Goal: Navigation & Orientation: Find specific page/section

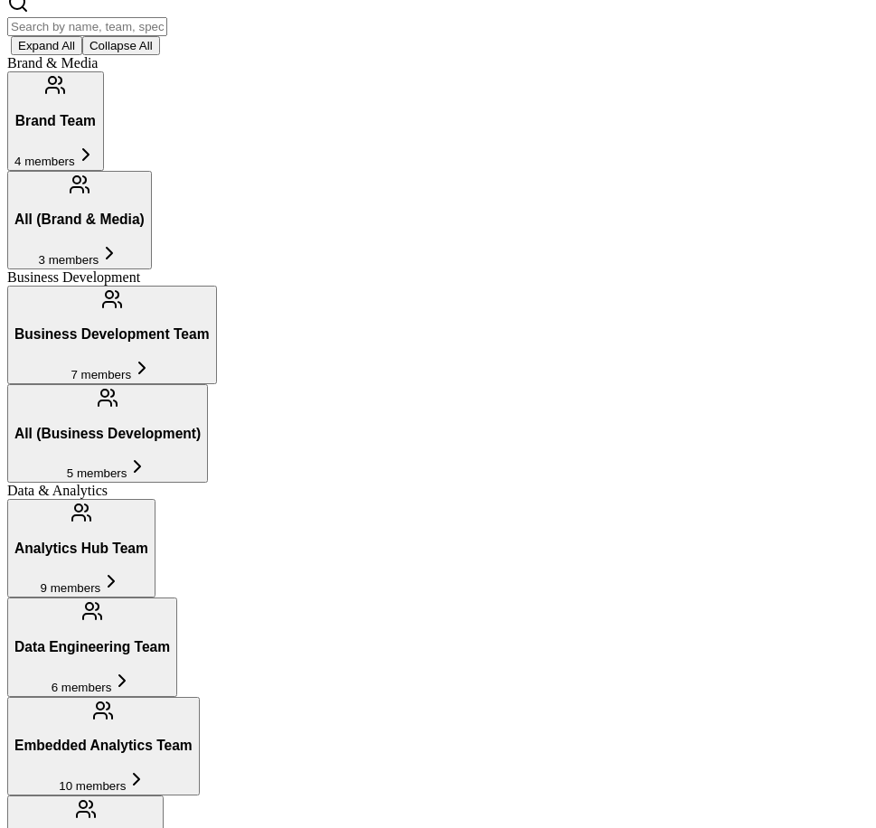
scroll to position [316, 0]
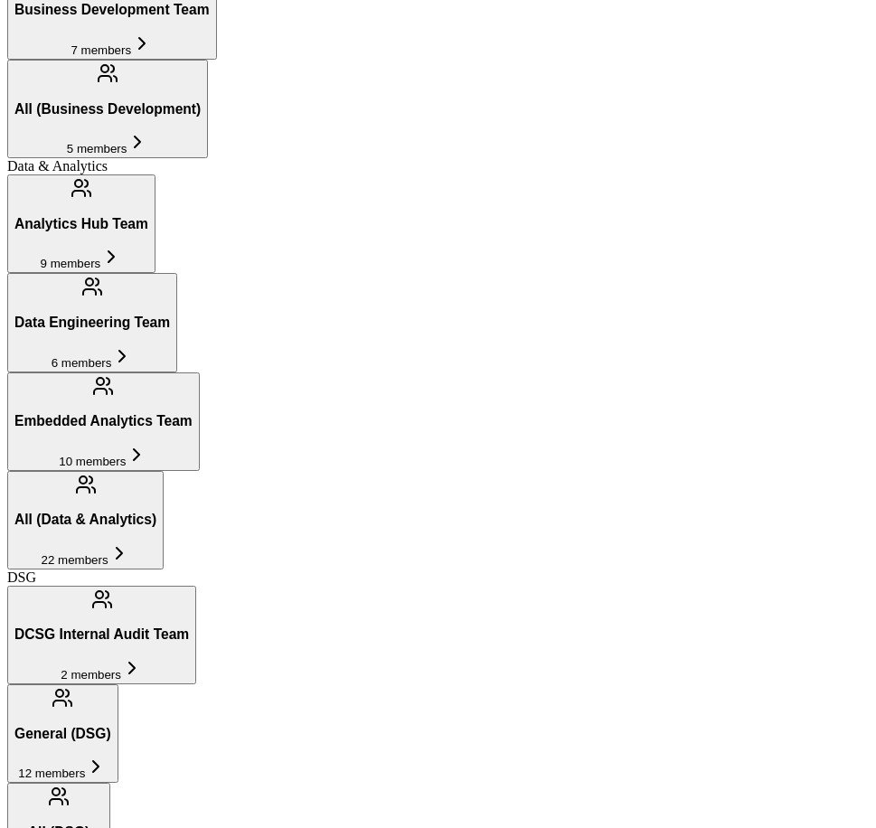
scroll to position [402, 0]
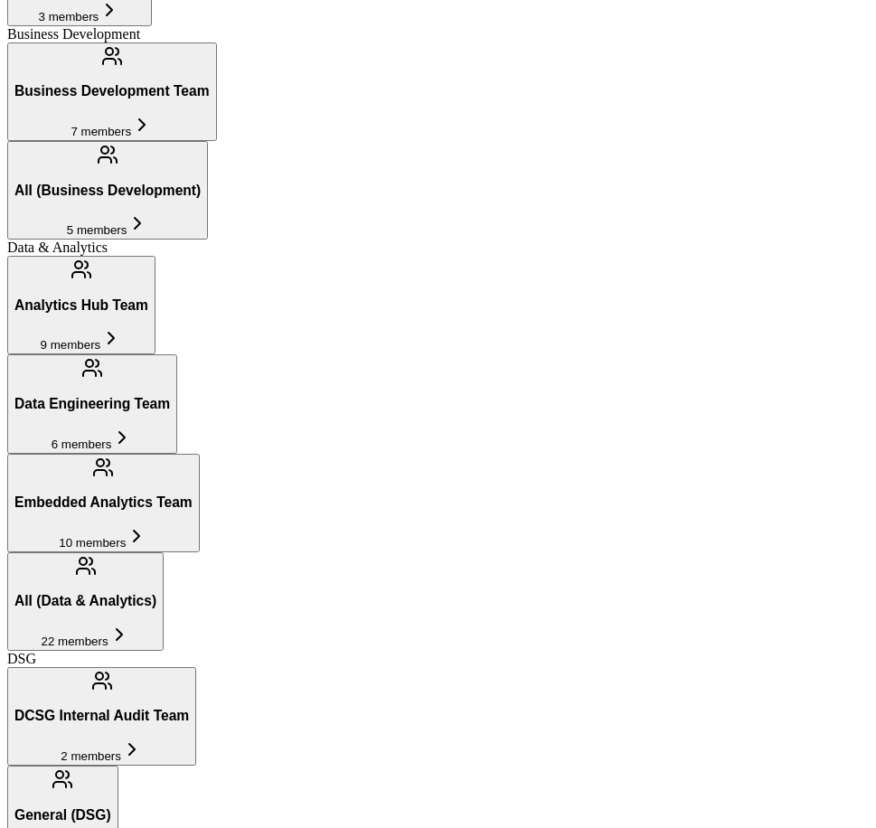
scroll to position [516, 0]
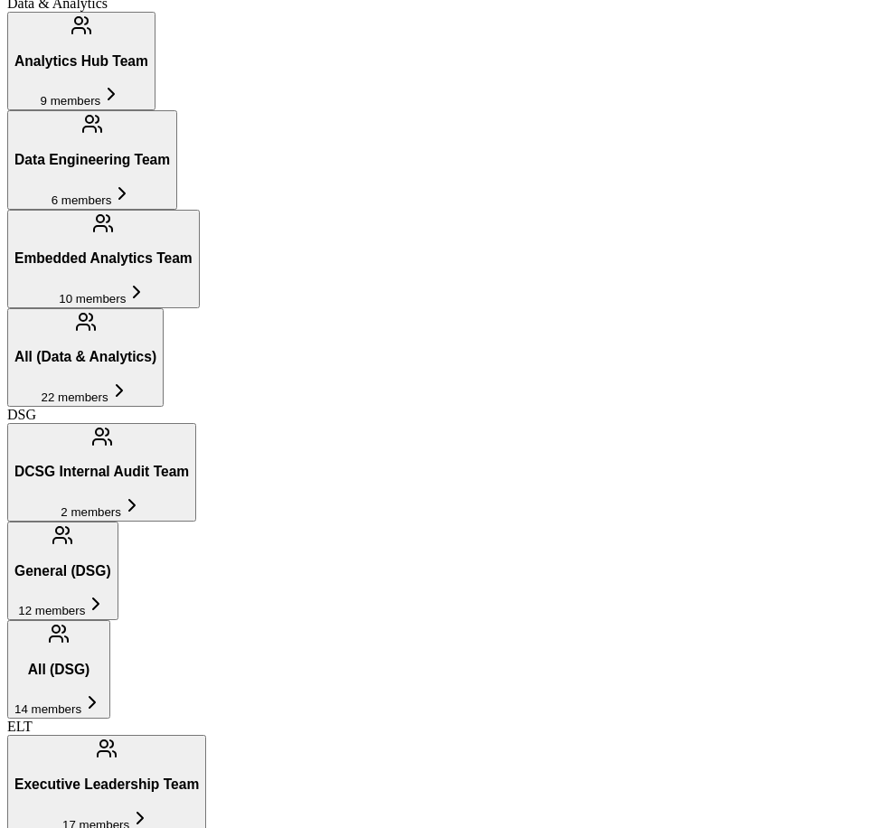
scroll to position [760, 0]
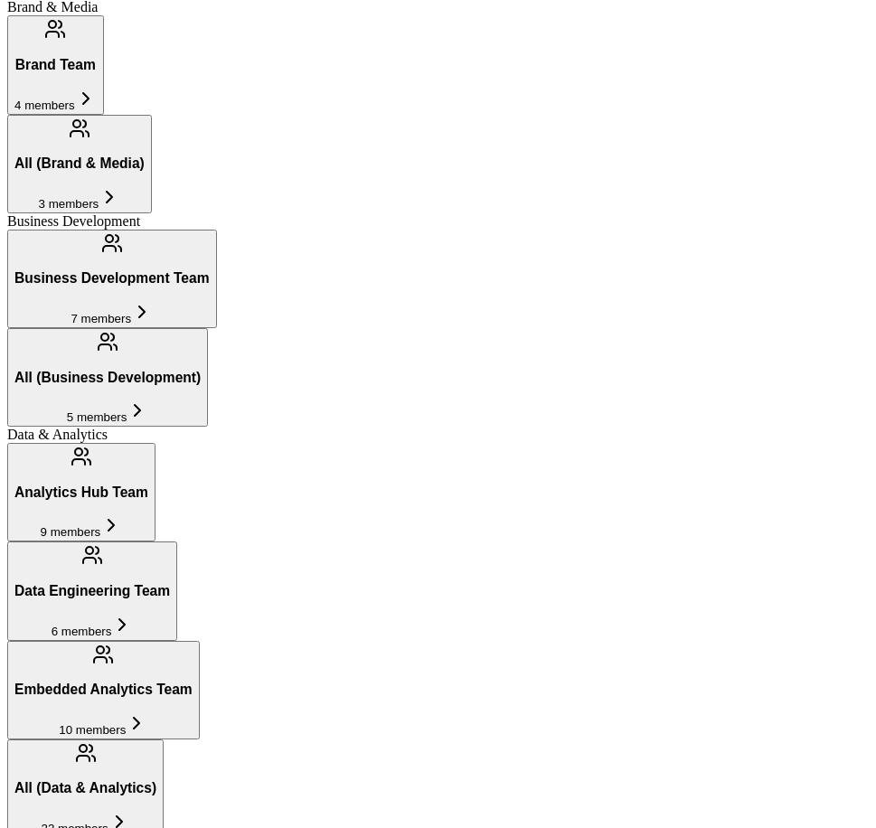
scroll to position [332, 0]
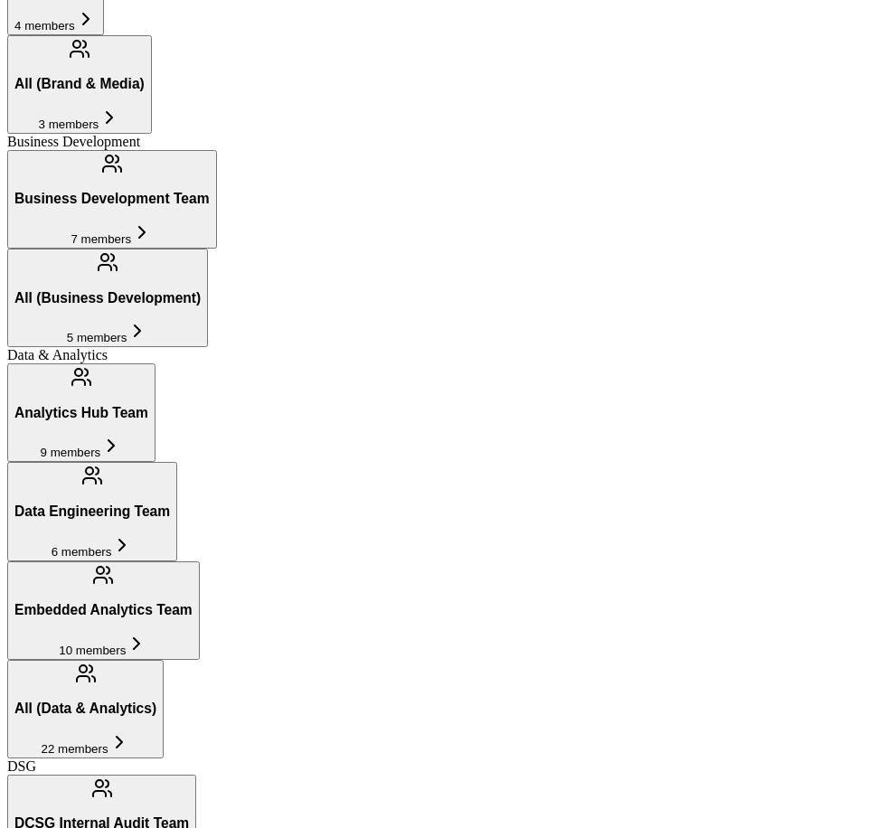
scroll to position [451, 0]
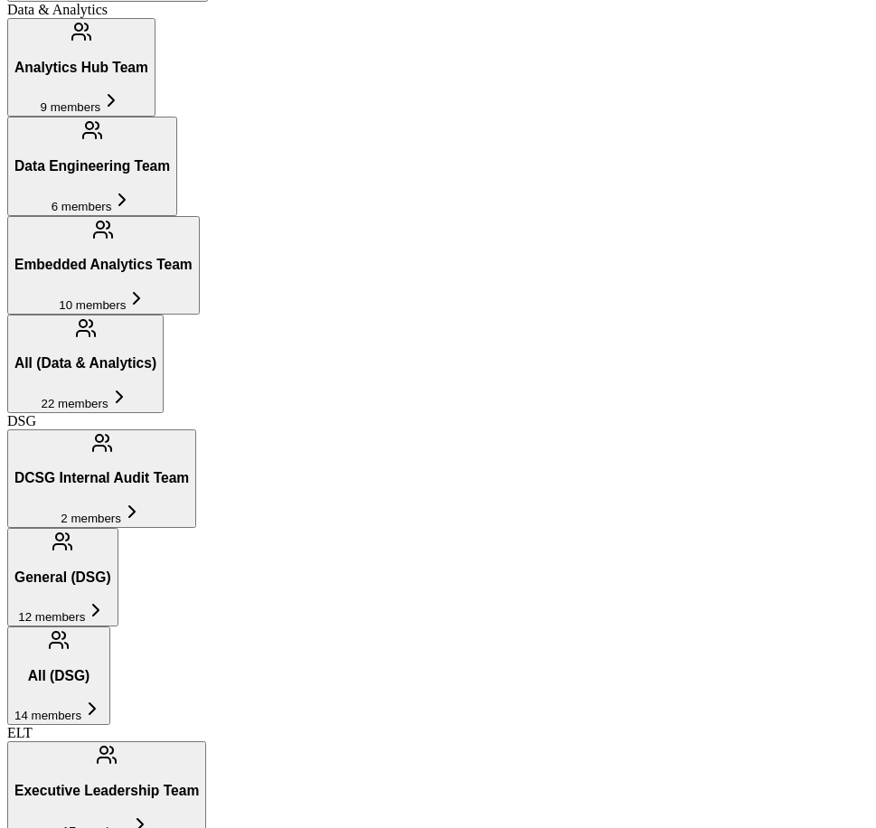
scroll to position [824, 0]
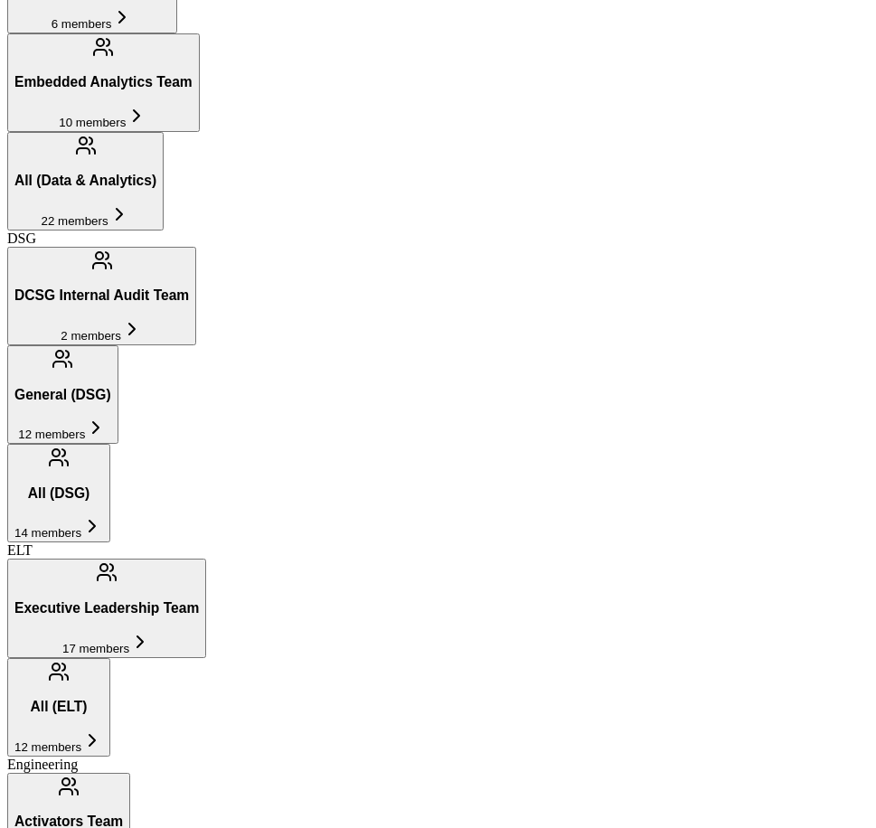
scroll to position [959, 0]
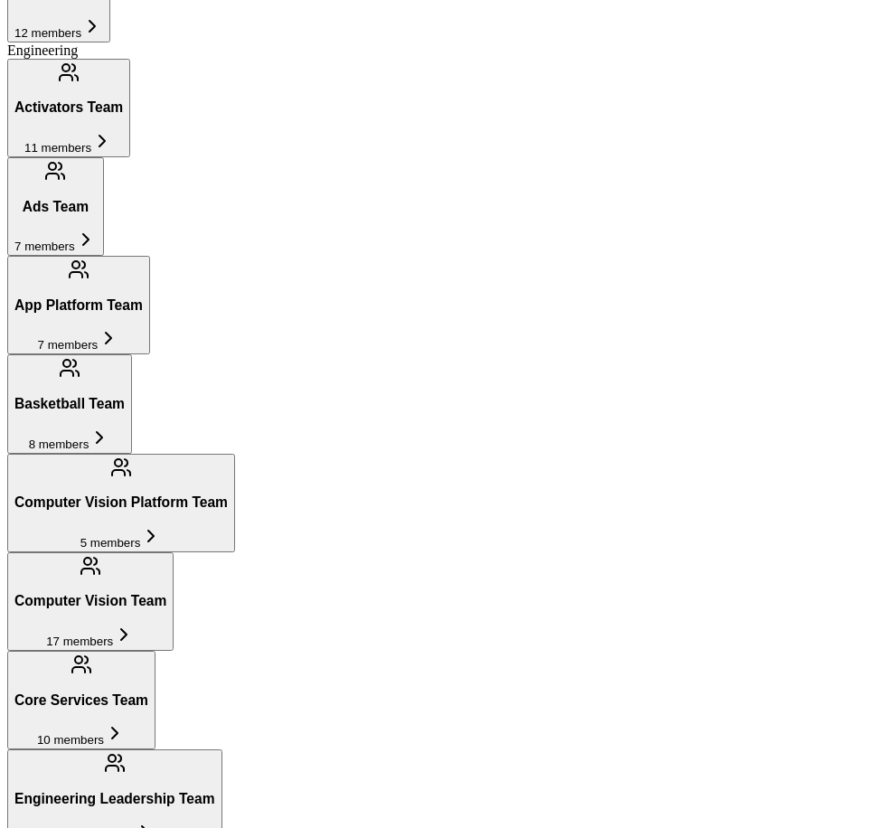
scroll to position [1730, 0]
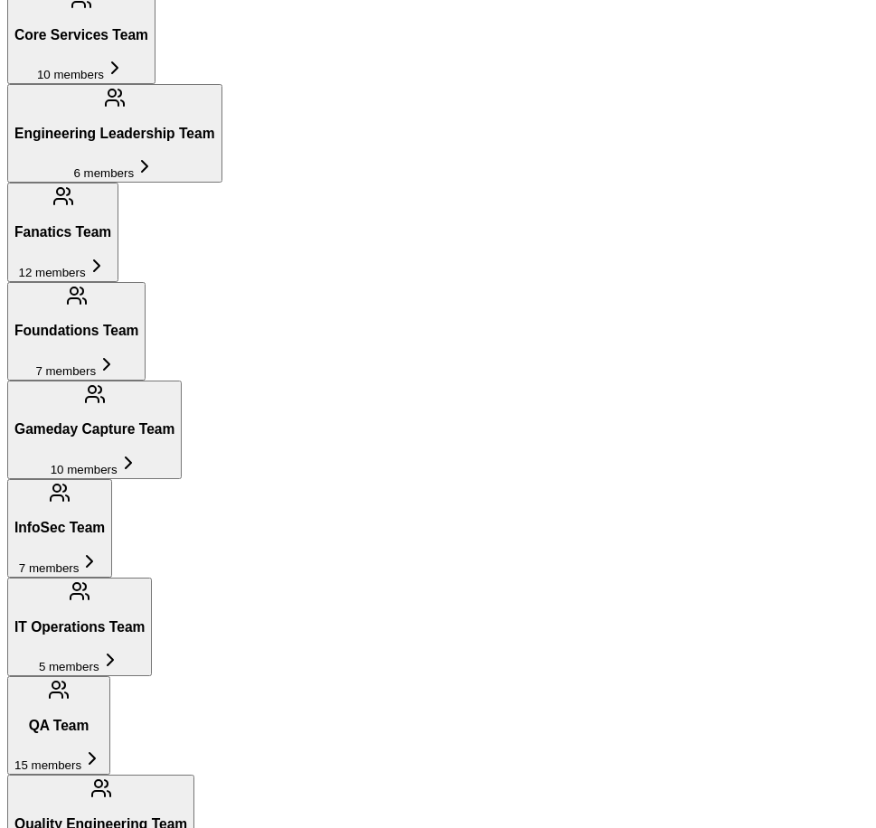
scroll to position [2603, 0]
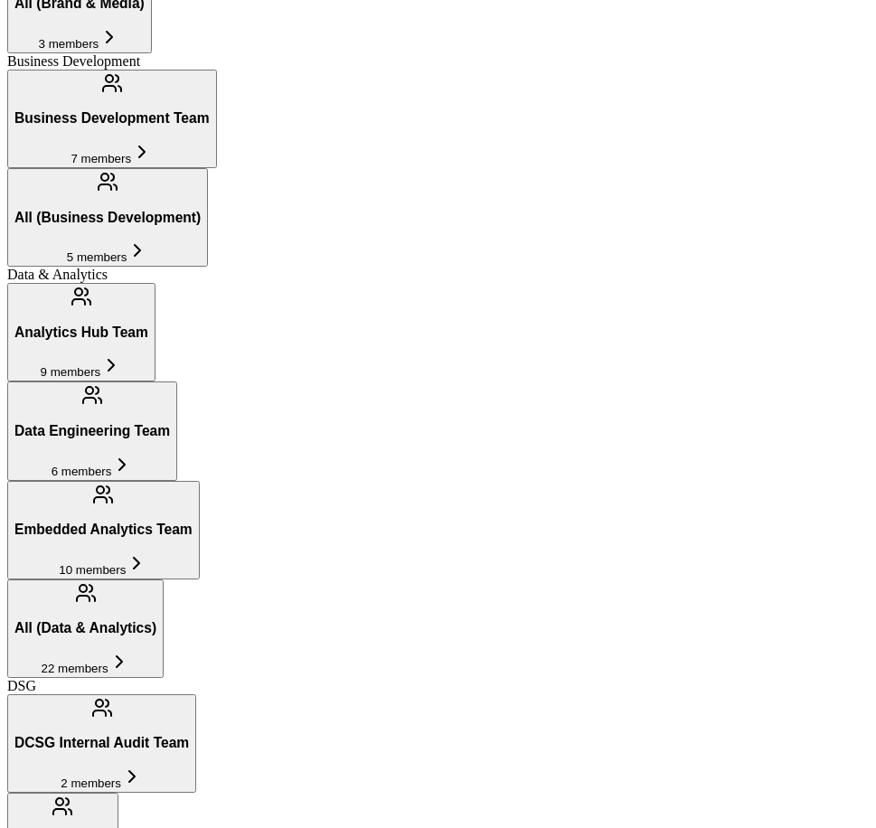
scroll to position [0, 0]
